Goal: Transaction & Acquisition: Purchase product/service

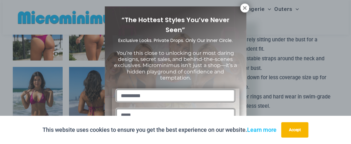
scroll to position [6, 0]
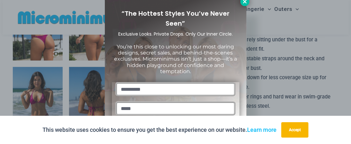
click at [246, 2] on icon at bounding box center [245, 2] width 6 height 6
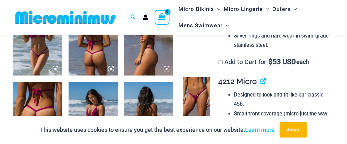
scroll to position [411, 0]
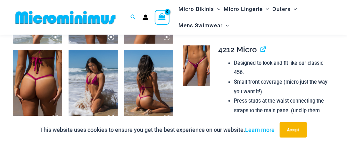
click at [111, 76] on img at bounding box center [92, 87] width 49 height 74
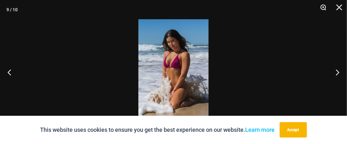
click at [323, 8] on button "Zoom" at bounding box center [321, 9] width 16 height 19
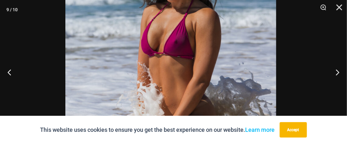
click at [192, 53] on img at bounding box center [170, 69] width 211 height 316
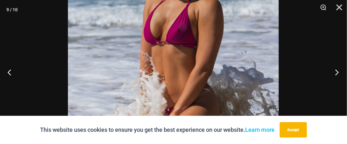
click at [337, 71] on button "Next" at bounding box center [335, 72] width 24 height 32
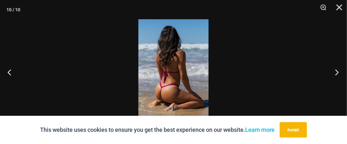
click at [337, 71] on button "Next" at bounding box center [335, 72] width 24 height 32
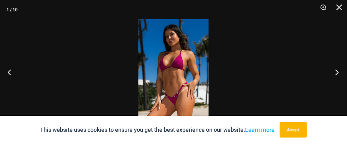
click at [337, 71] on button "Next" at bounding box center [335, 72] width 24 height 32
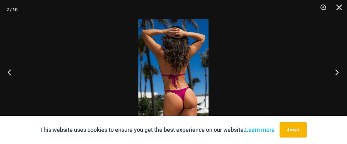
click at [337, 71] on button "Next" at bounding box center [335, 72] width 24 height 32
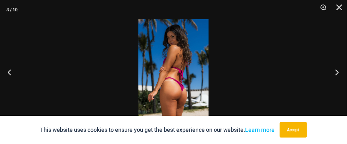
click at [337, 71] on button "Next" at bounding box center [335, 72] width 24 height 32
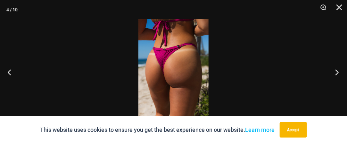
click at [337, 71] on button "Next" at bounding box center [335, 72] width 24 height 32
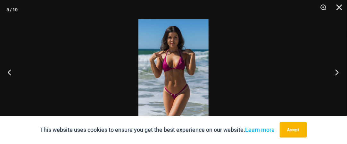
click at [337, 71] on button "Next" at bounding box center [335, 72] width 24 height 32
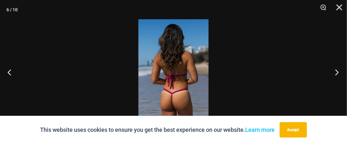
click at [337, 71] on button "Next" at bounding box center [335, 72] width 24 height 32
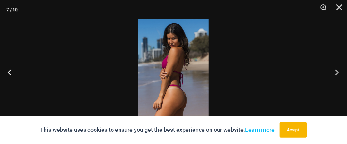
click at [337, 71] on button "Next" at bounding box center [335, 72] width 24 height 32
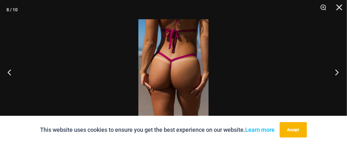
click at [337, 71] on button "Next" at bounding box center [335, 72] width 24 height 32
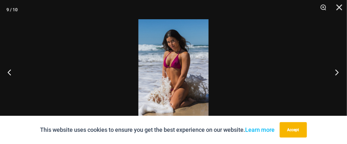
click at [337, 71] on button "Next" at bounding box center [335, 72] width 24 height 32
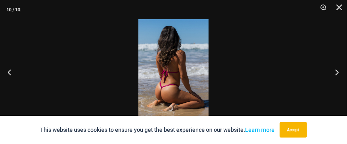
click at [337, 71] on button "Next" at bounding box center [335, 72] width 24 height 32
